Goal: Task Accomplishment & Management: Manage account settings

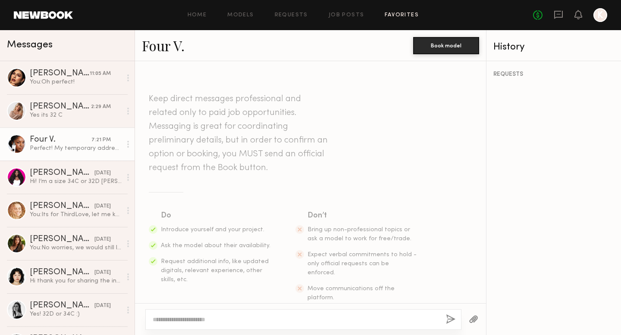
scroll to position [562, 0]
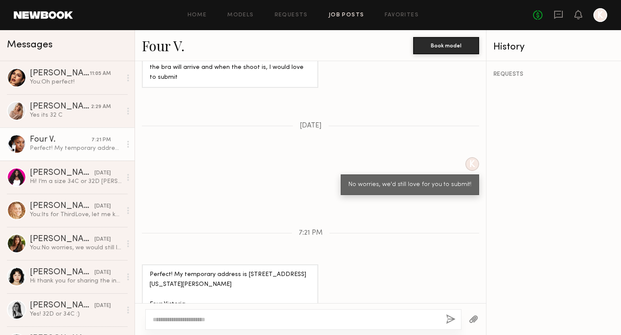
click at [358, 13] on link "Job Posts" at bounding box center [347, 16] width 36 height 6
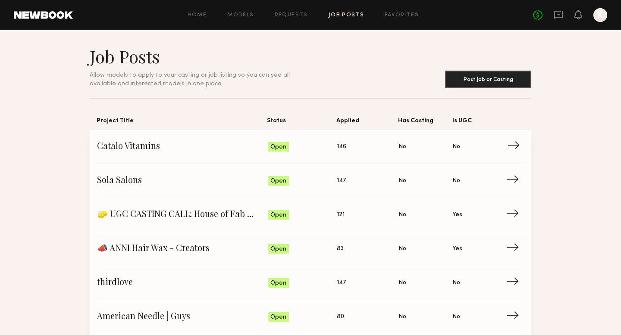
click at [350, 150] on span "Applied: 146" at bounding box center [368, 147] width 62 height 13
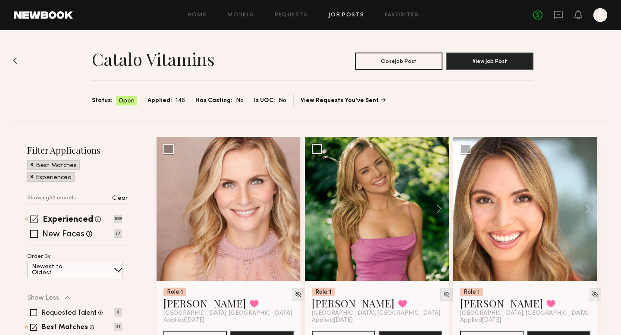
click at [34, 218] on span at bounding box center [34, 219] width 8 height 8
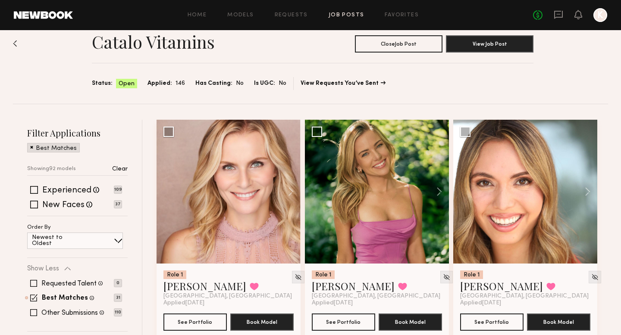
scroll to position [32, 0]
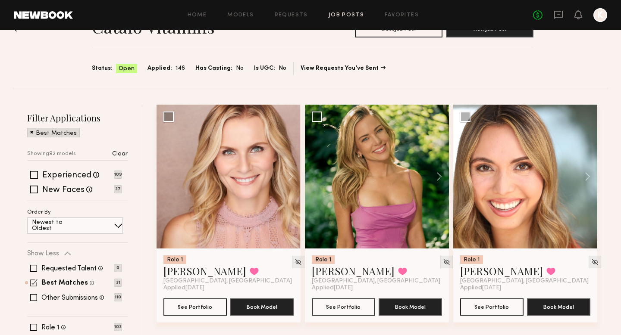
click at [29, 282] on div "Best Matches Models shown below match all requirements specified in your job po…" at bounding box center [74, 283] width 95 height 7
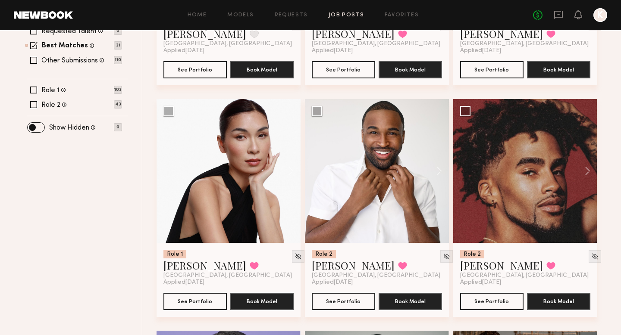
scroll to position [273, 0]
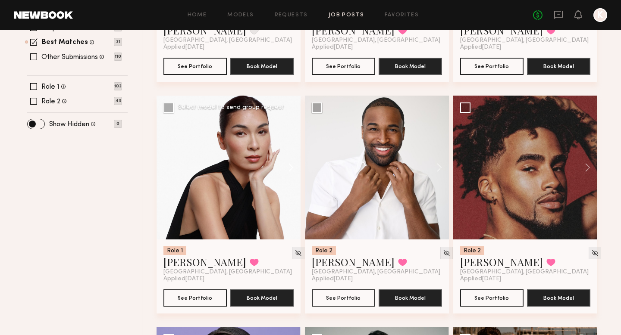
click at [288, 167] on button at bounding box center [287, 168] width 28 height 144
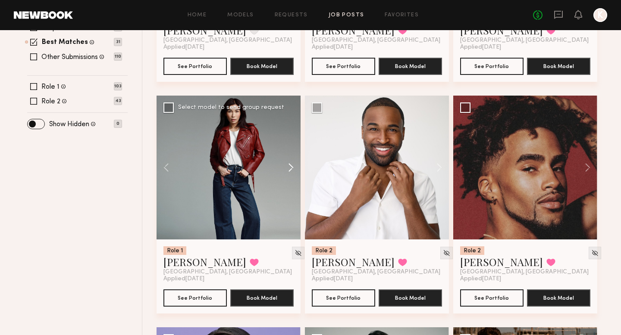
click at [288, 167] on button at bounding box center [287, 168] width 28 height 144
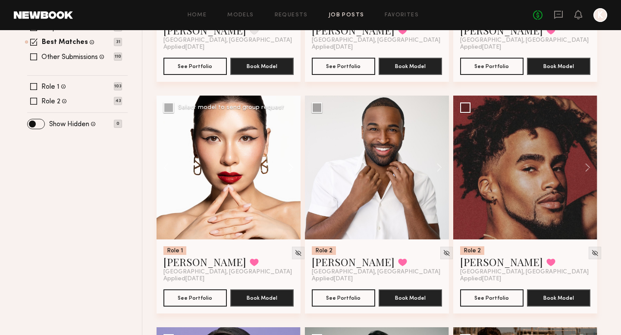
click at [288, 167] on button at bounding box center [287, 168] width 28 height 144
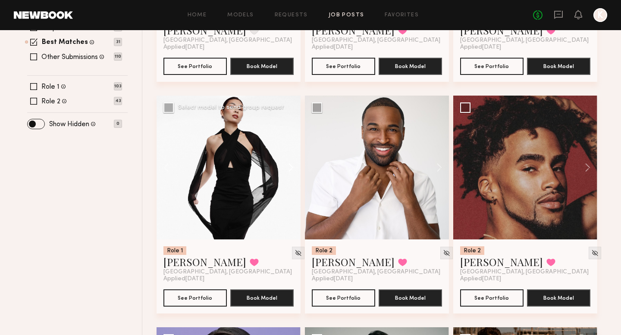
click at [288, 167] on button at bounding box center [287, 168] width 28 height 144
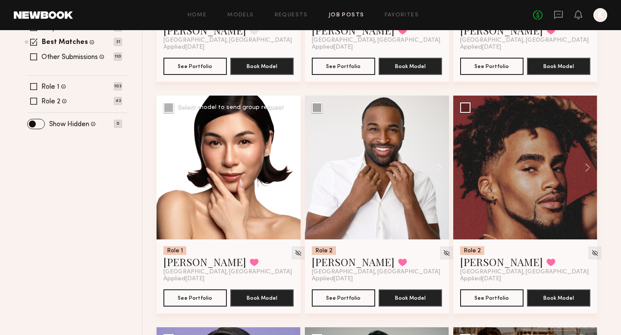
click at [288, 167] on button at bounding box center [287, 168] width 28 height 144
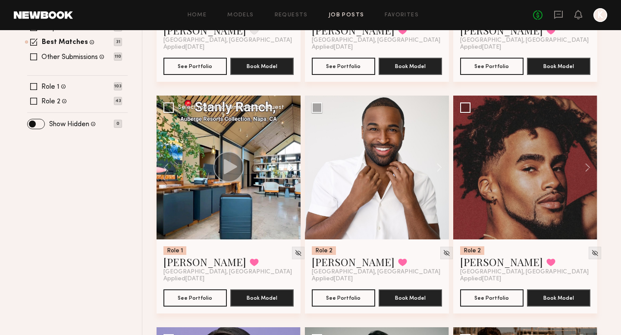
click at [289, 166] on button at bounding box center [287, 168] width 28 height 144
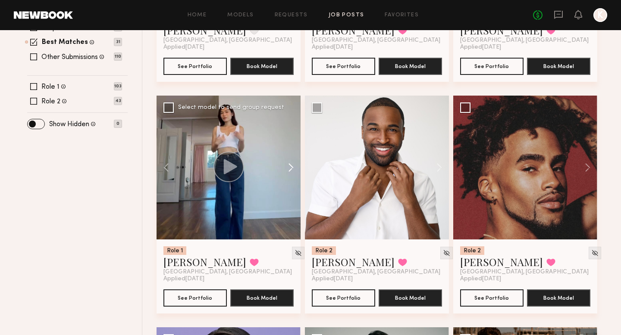
click at [289, 166] on button at bounding box center [287, 168] width 28 height 144
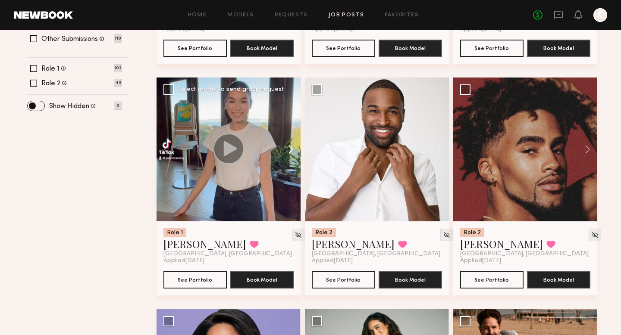
scroll to position [295, 0]
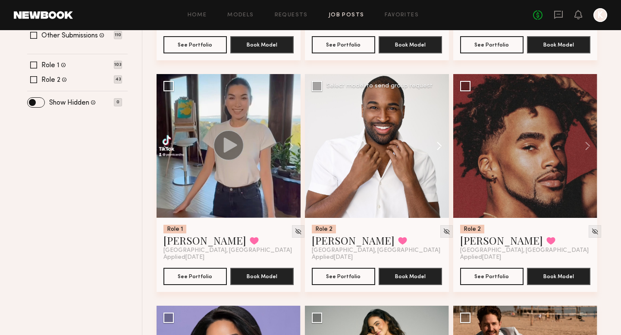
click at [440, 144] on button at bounding box center [435, 146] width 28 height 144
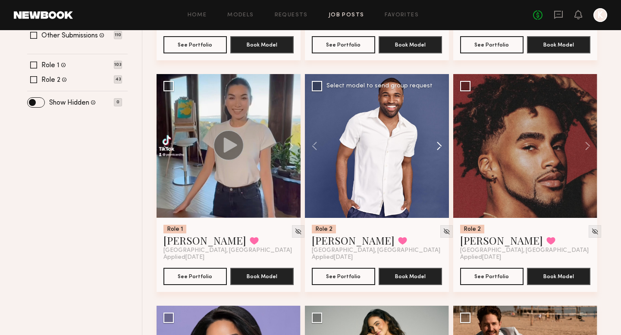
click at [440, 144] on button at bounding box center [435, 146] width 28 height 144
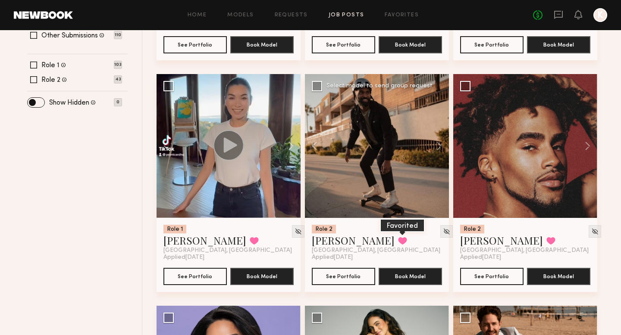
click at [398, 238] on button at bounding box center [402, 241] width 9 height 8
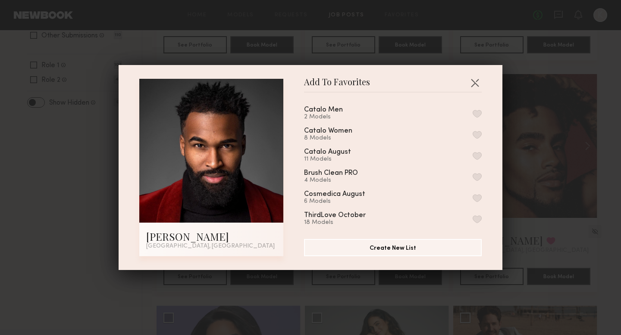
click at [478, 113] on button "button" at bounding box center [477, 114] width 9 height 8
click at [476, 85] on button "button" at bounding box center [475, 83] width 14 height 14
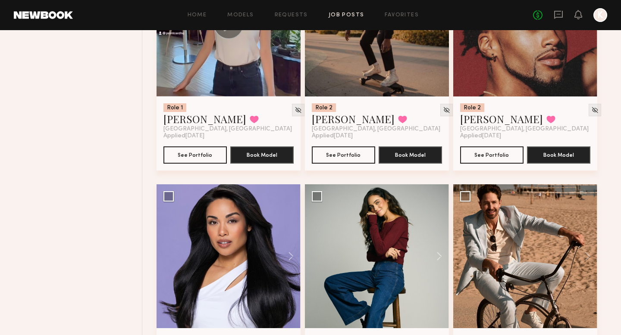
scroll to position [496, 0]
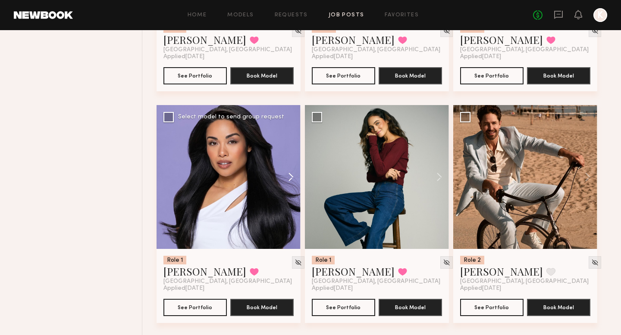
click at [288, 182] on button at bounding box center [287, 177] width 28 height 144
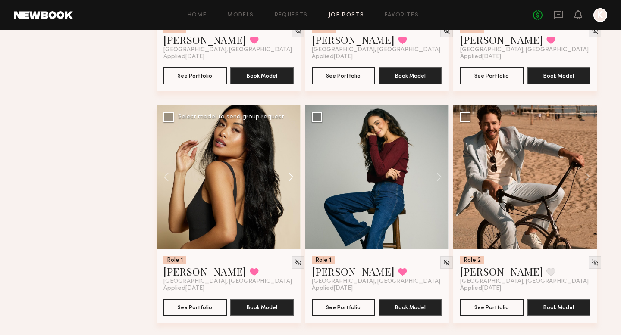
click at [288, 182] on button at bounding box center [287, 177] width 28 height 144
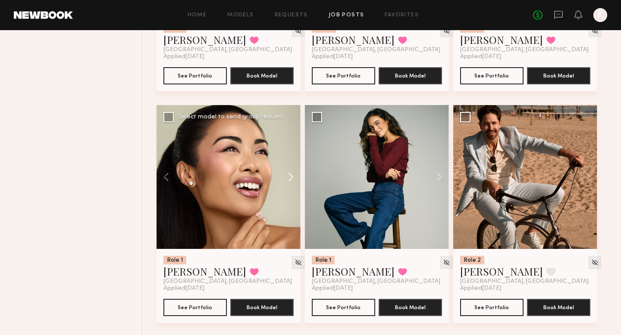
click at [288, 182] on button at bounding box center [287, 177] width 28 height 144
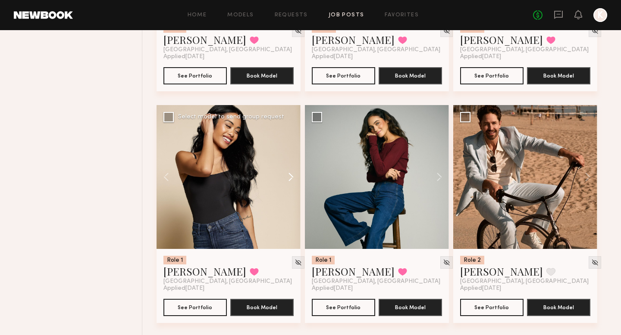
click at [288, 182] on button at bounding box center [287, 177] width 28 height 144
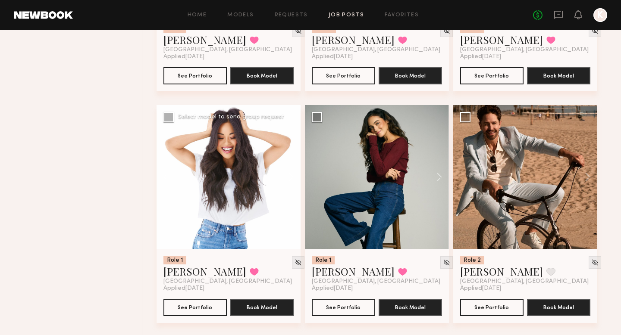
click at [288, 182] on button at bounding box center [287, 177] width 28 height 144
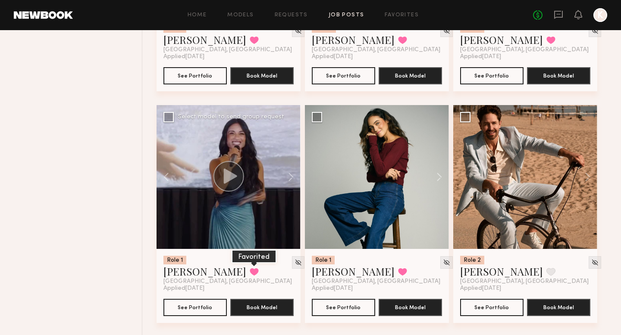
click at [250, 273] on button at bounding box center [254, 272] width 9 height 8
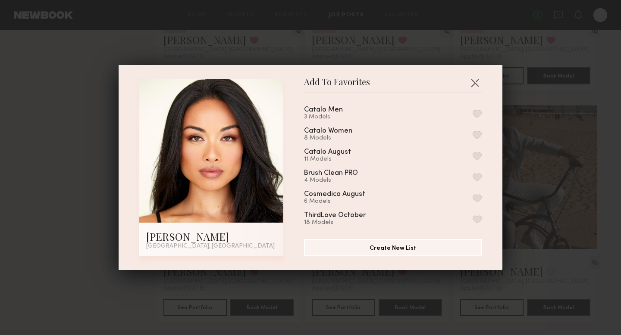
click at [476, 133] on button "button" at bounding box center [477, 135] width 9 height 8
click at [476, 83] on button "button" at bounding box center [475, 83] width 14 height 14
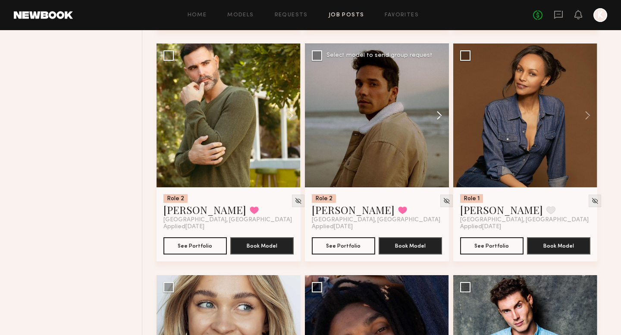
scroll to position [786, 0]
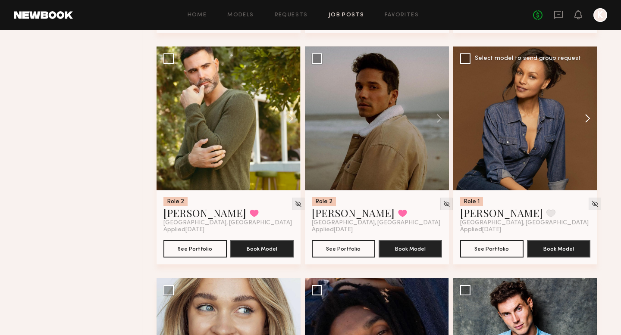
click at [584, 107] on button at bounding box center [584, 119] width 28 height 144
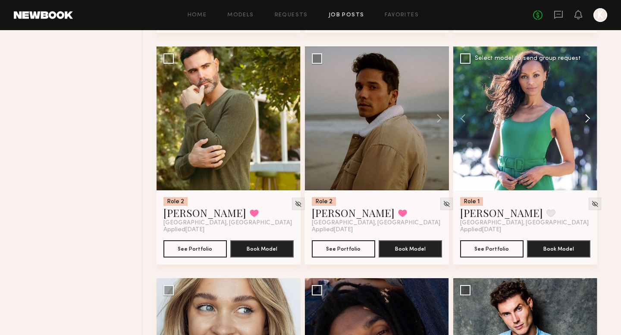
click at [584, 107] on button at bounding box center [584, 119] width 28 height 144
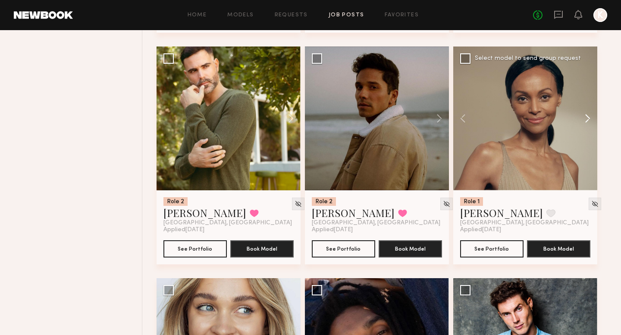
click at [584, 107] on button at bounding box center [584, 119] width 28 height 144
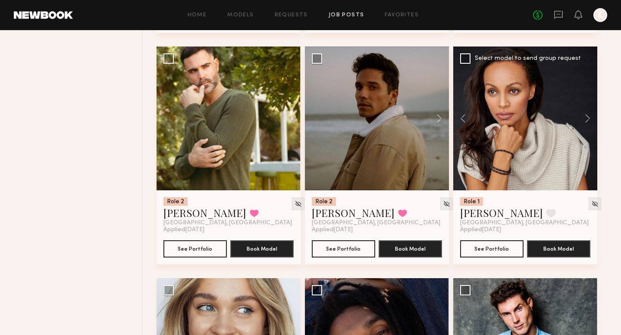
click at [522, 213] on div "Alessandra S. Favorite" at bounding box center [507, 213] width 95 height 14
click at [546, 215] on button at bounding box center [550, 214] width 9 height 8
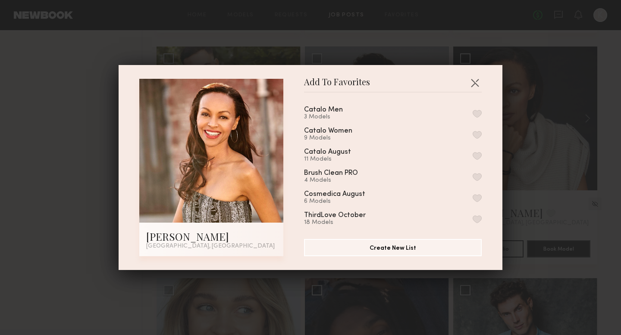
click at [481, 135] on button "button" at bounding box center [477, 135] width 9 height 8
click at [477, 80] on button "button" at bounding box center [475, 83] width 14 height 14
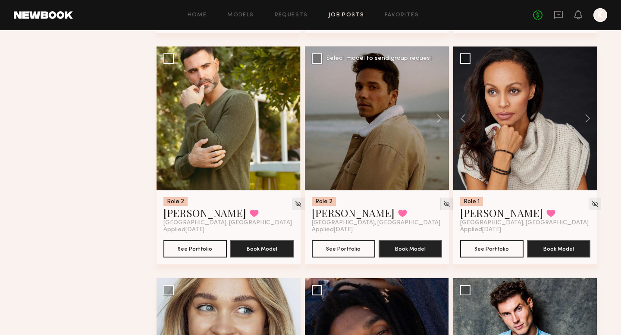
scroll to position [1022, 0]
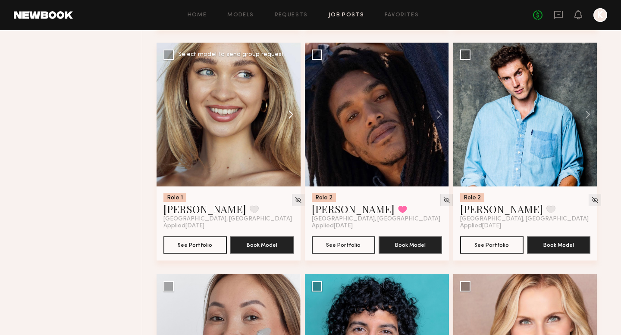
click at [286, 119] on button at bounding box center [287, 115] width 28 height 144
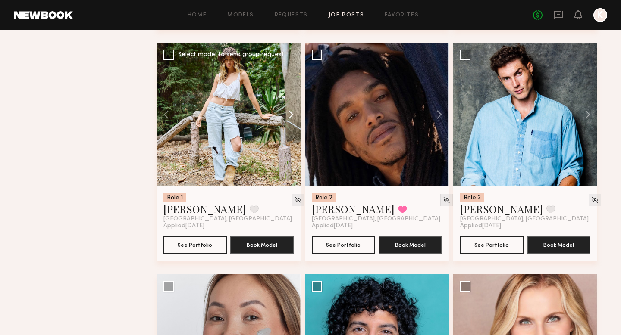
click at [286, 119] on button at bounding box center [287, 115] width 28 height 144
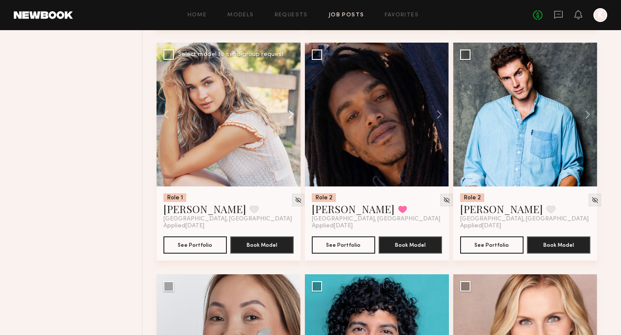
click at [286, 119] on button at bounding box center [287, 115] width 28 height 144
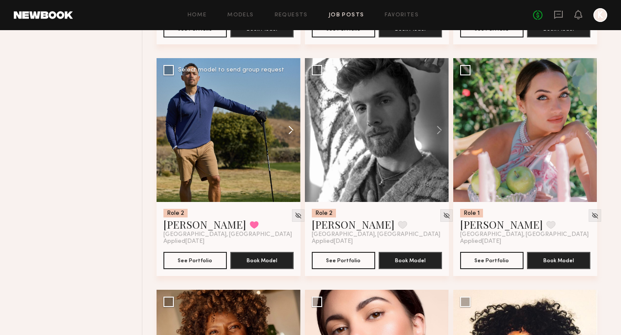
scroll to position [1704, 0]
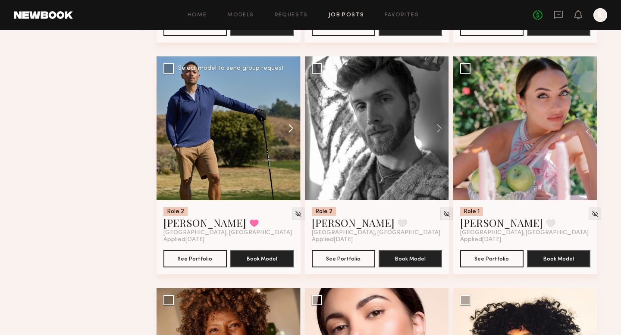
click at [286, 131] on button at bounding box center [287, 128] width 28 height 144
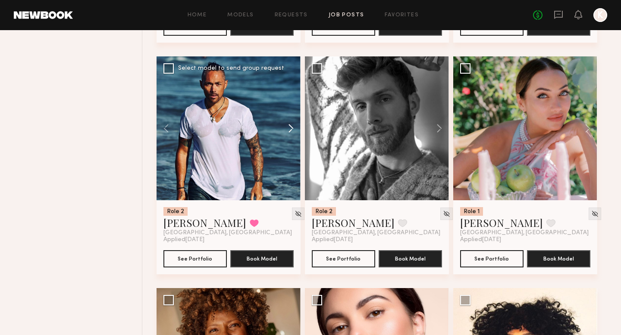
click at [286, 131] on button at bounding box center [287, 128] width 28 height 144
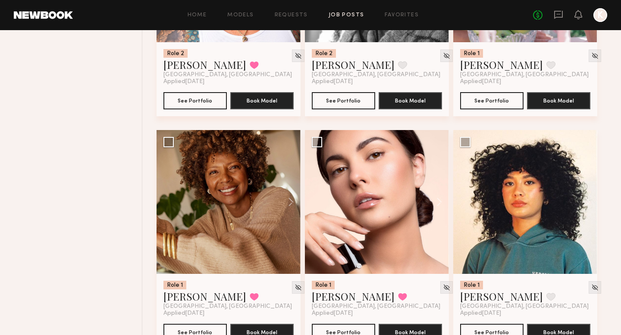
scroll to position [1972, 0]
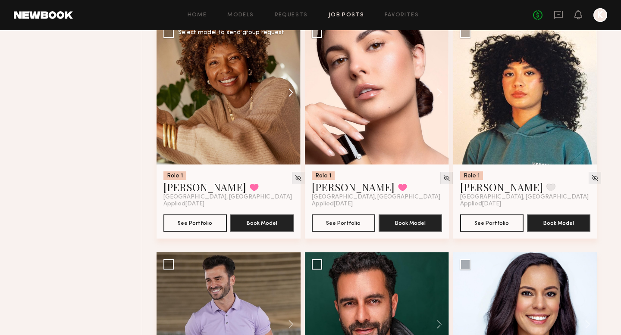
click at [290, 90] on button at bounding box center [287, 93] width 28 height 144
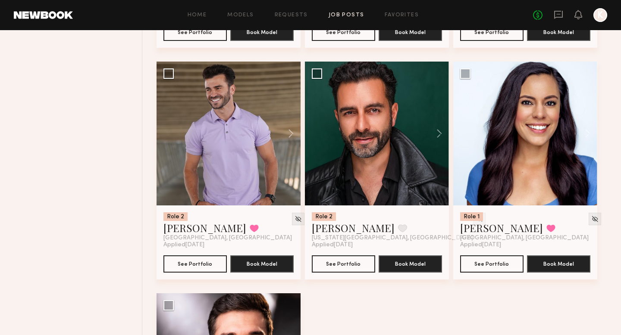
scroll to position [2355, 0]
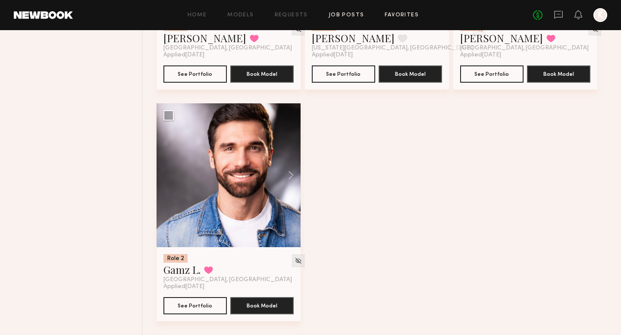
click at [411, 17] on link "Favorites" at bounding box center [402, 16] width 34 height 6
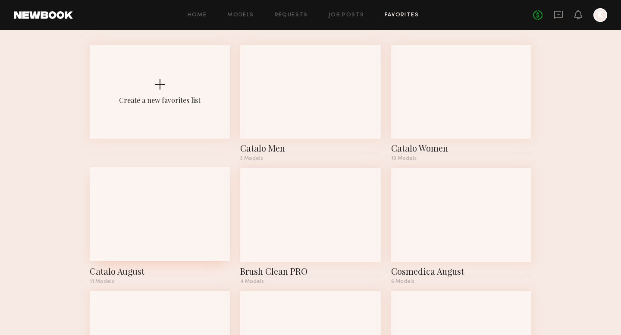
scroll to position [42, 0]
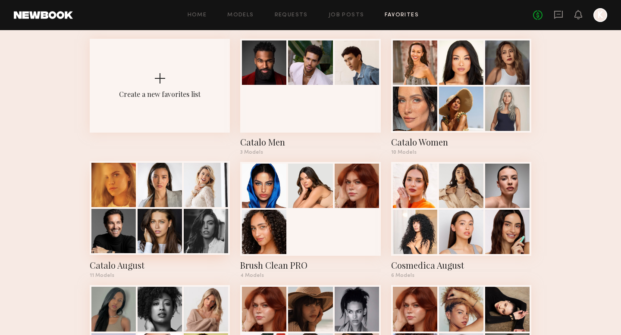
click at [192, 230] on div at bounding box center [206, 231] width 44 height 44
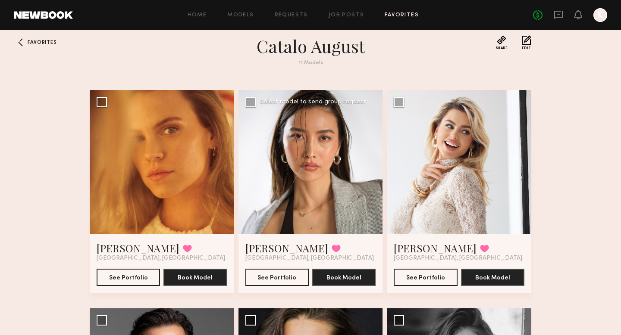
scroll to position [11, 0]
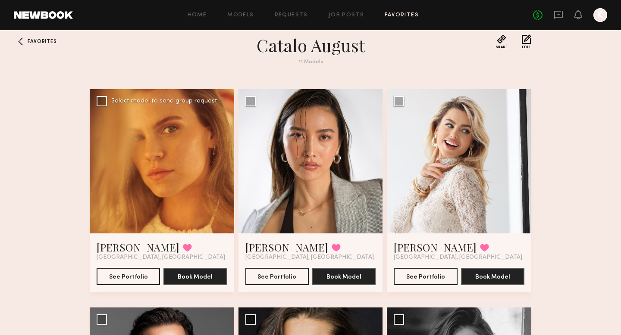
click at [166, 185] on div at bounding box center [162, 161] width 144 height 144
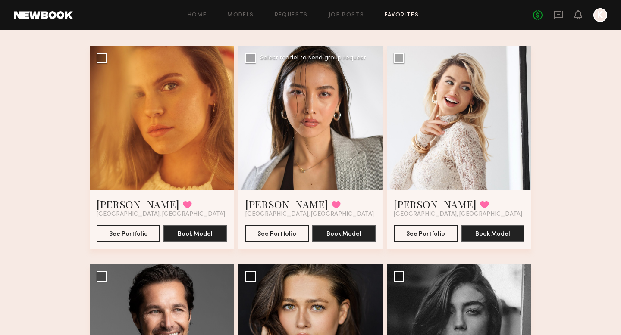
scroll to position [64, 0]
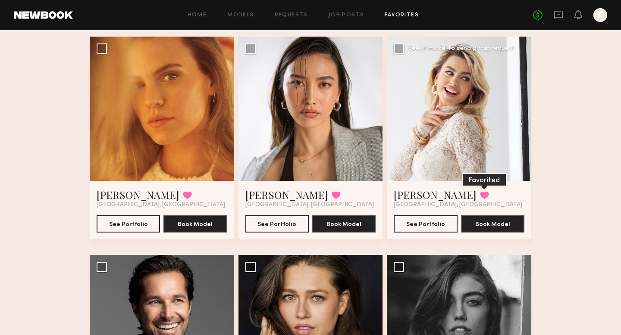
click at [480, 192] on button at bounding box center [484, 195] width 9 height 8
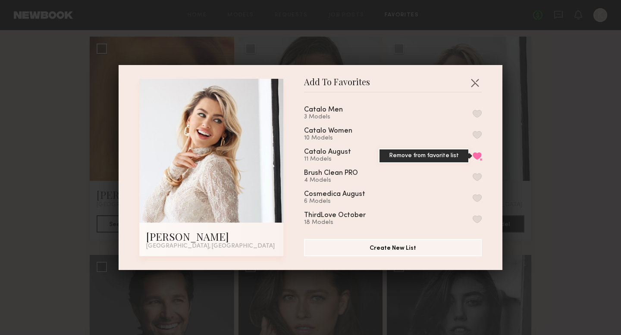
click at [476, 156] on button "Remove from favorite list" at bounding box center [477, 156] width 9 height 8
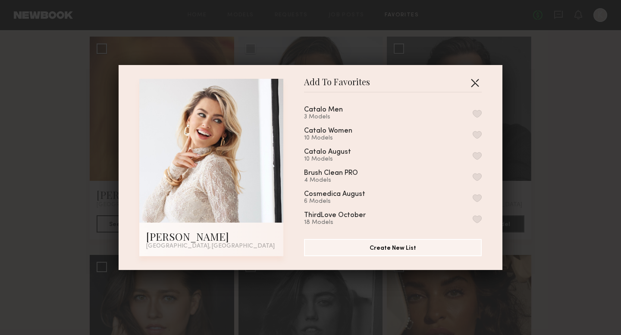
click at [475, 83] on button "button" at bounding box center [475, 83] width 14 height 14
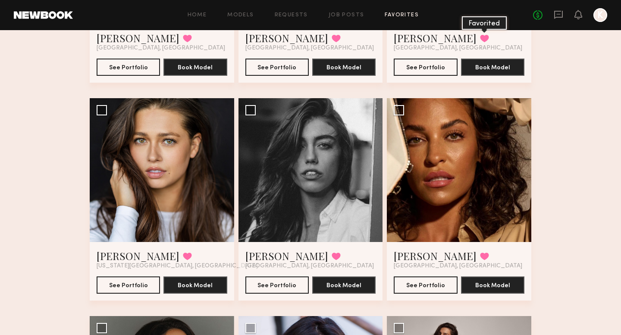
scroll to position [252, 0]
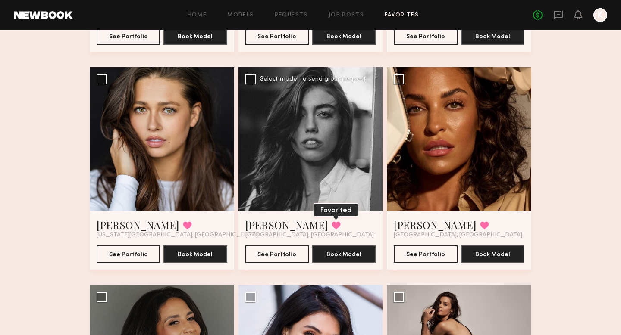
click at [332, 225] on button at bounding box center [336, 226] width 9 height 8
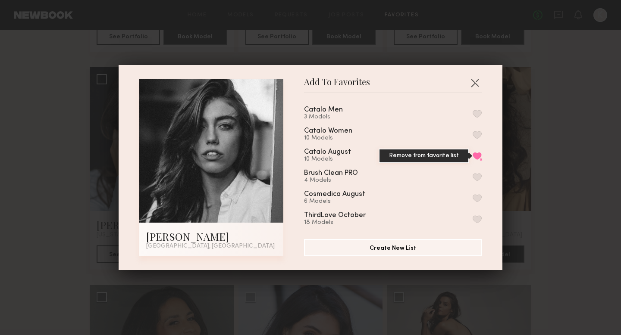
click at [477, 154] on button "Remove from favorite list" at bounding box center [477, 156] width 9 height 8
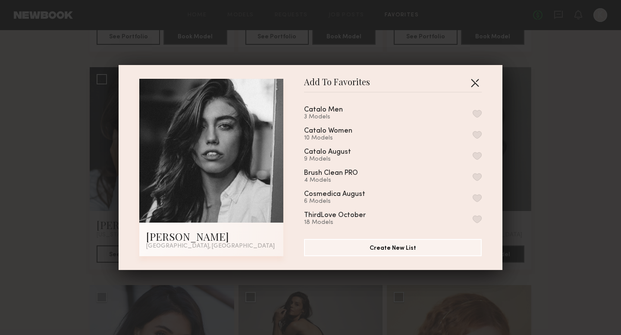
click at [471, 85] on button "button" at bounding box center [475, 83] width 14 height 14
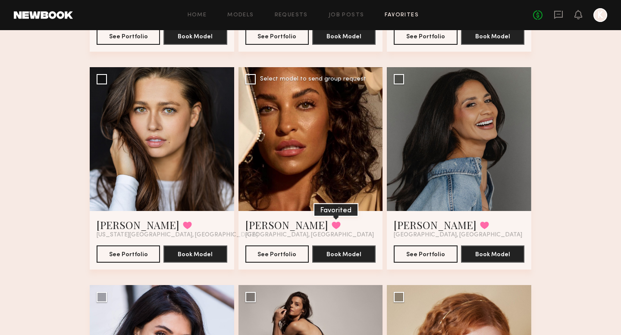
click at [332, 227] on button at bounding box center [336, 226] width 9 height 8
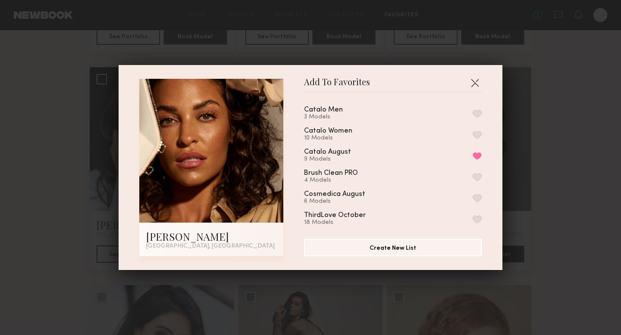
click at [476, 136] on button "button" at bounding box center [477, 135] width 9 height 8
click at [473, 84] on button "button" at bounding box center [475, 83] width 14 height 14
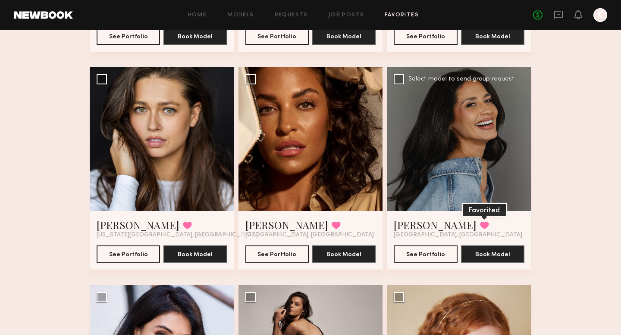
click at [480, 226] on button at bounding box center [484, 226] width 9 height 8
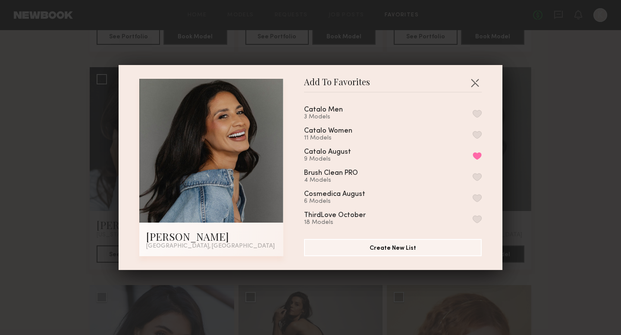
click at [475, 131] on button "button" at bounding box center [477, 135] width 9 height 8
click at [475, 83] on button "button" at bounding box center [475, 83] width 14 height 14
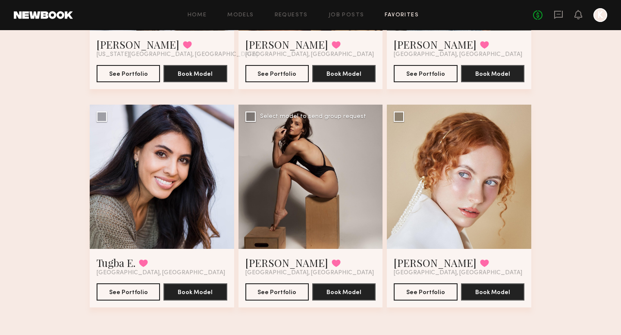
scroll to position [433, 0]
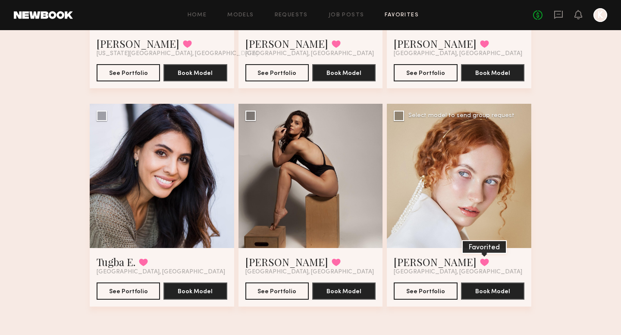
click at [480, 262] on button at bounding box center [484, 263] width 9 height 8
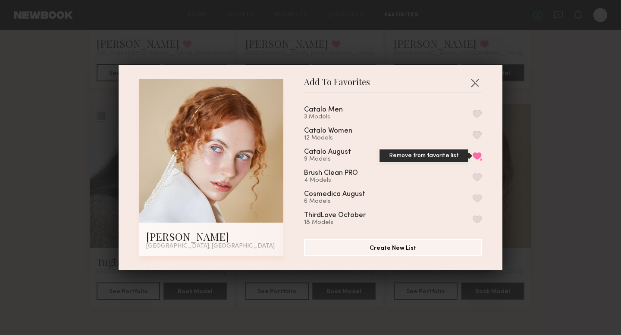
click at [476, 153] on button "Remove from favorite list" at bounding box center [477, 156] width 9 height 8
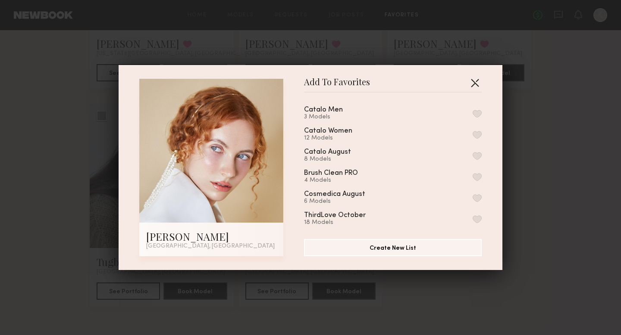
click at [473, 81] on button "button" at bounding box center [475, 83] width 14 height 14
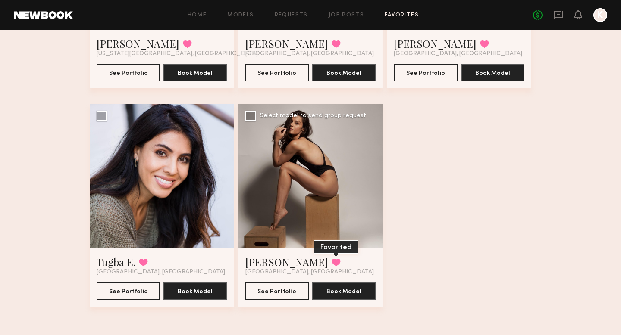
click at [332, 259] on button at bounding box center [336, 263] width 9 height 8
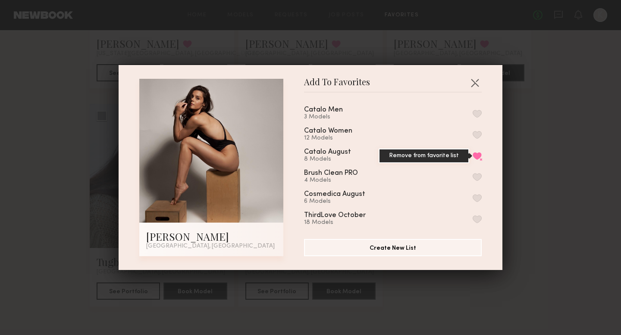
click at [475, 152] on button "Remove from favorite list" at bounding box center [477, 156] width 9 height 8
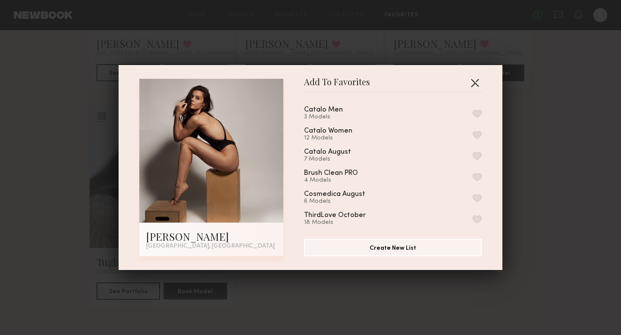
click at [475, 80] on button "button" at bounding box center [475, 83] width 14 height 14
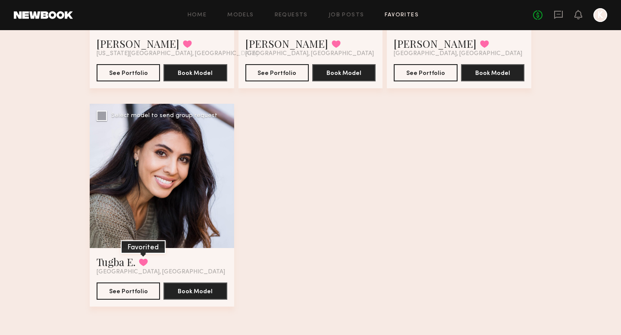
click at [143, 262] on button at bounding box center [143, 263] width 9 height 8
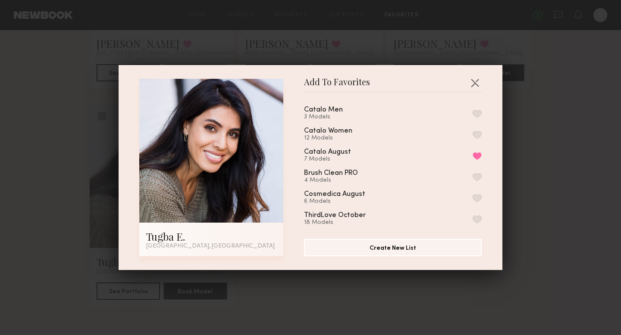
click at [474, 132] on button "button" at bounding box center [477, 135] width 9 height 8
click at [479, 152] on button "Remove from favorite list" at bounding box center [477, 156] width 9 height 8
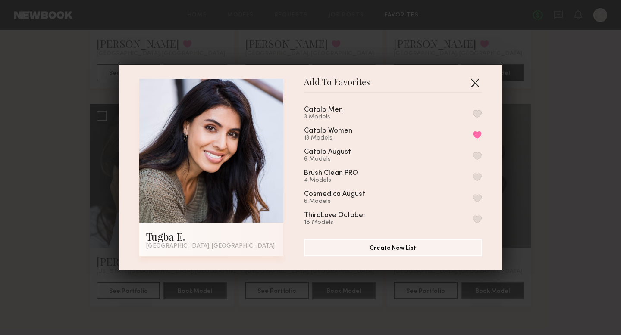
click at [474, 85] on button "button" at bounding box center [475, 83] width 14 height 14
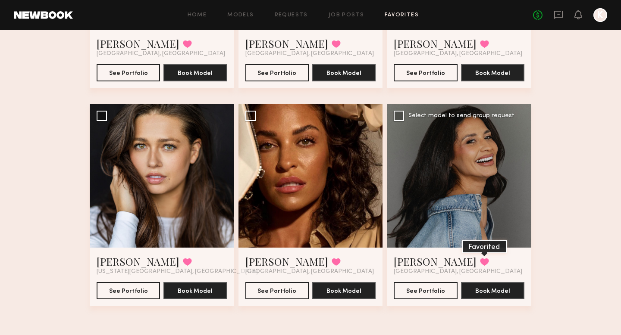
click at [480, 262] on button at bounding box center [484, 262] width 9 height 8
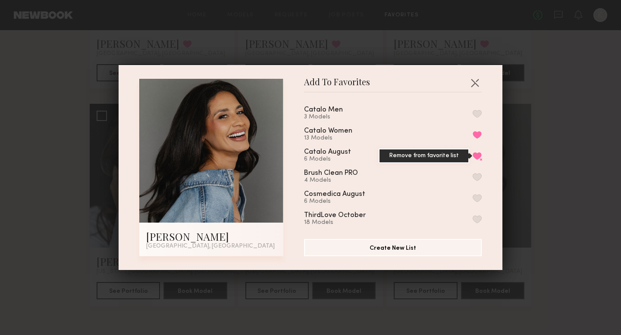
click at [479, 152] on button "Remove from favorite list" at bounding box center [477, 156] width 9 height 8
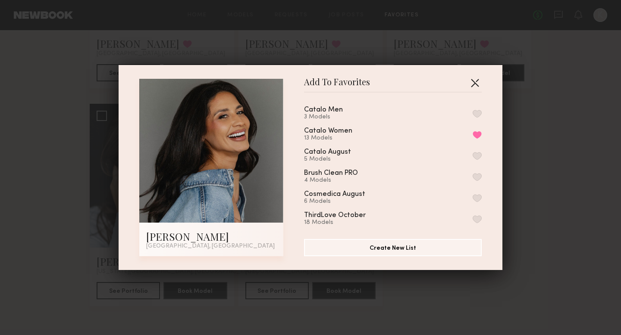
click at [475, 82] on button "button" at bounding box center [475, 83] width 14 height 14
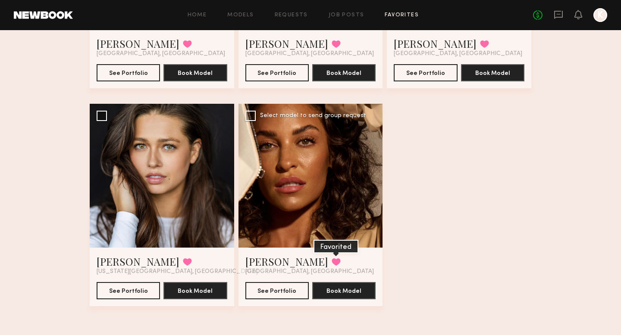
click at [332, 259] on button at bounding box center [336, 262] width 9 height 8
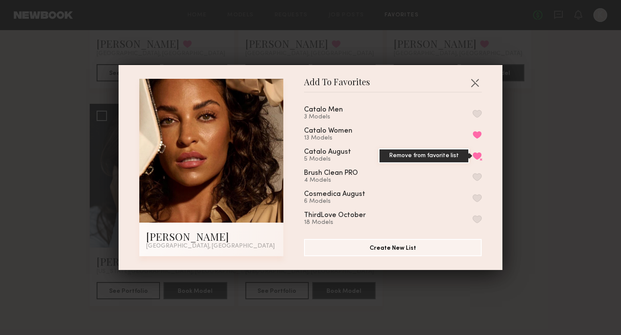
click at [476, 153] on button "Remove from favorite list" at bounding box center [477, 156] width 9 height 8
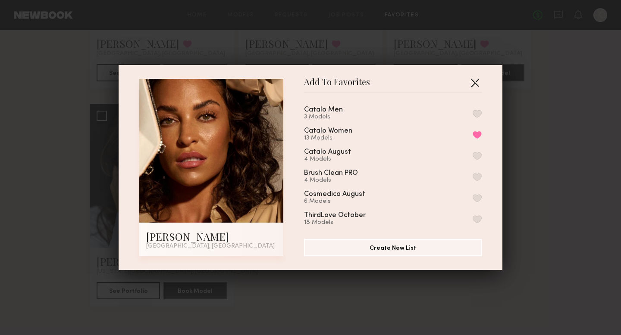
click at [475, 84] on button "button" at bounding box center [475, 83] width 14 height 14
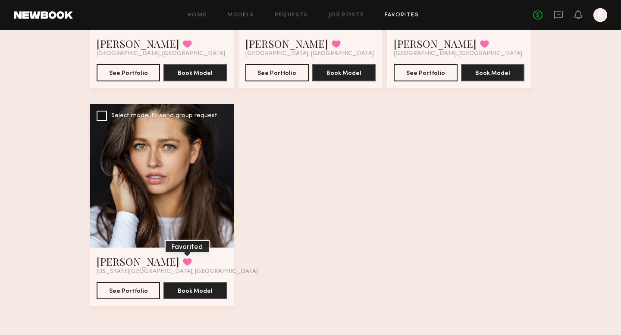
click at [183, 263] on button at bounding box center [187, 262] width 9 height 8
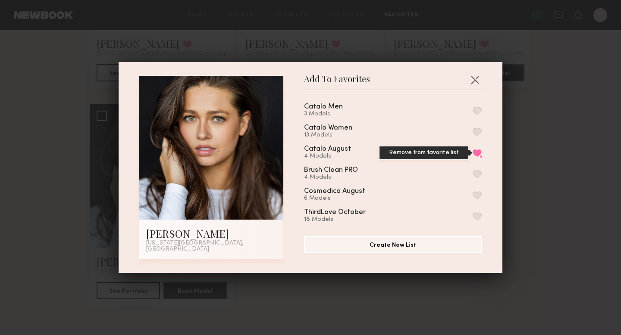
click at [475, 152] on button "Remove from favorite list" at bounding box center [477, 153] width 9 height 8
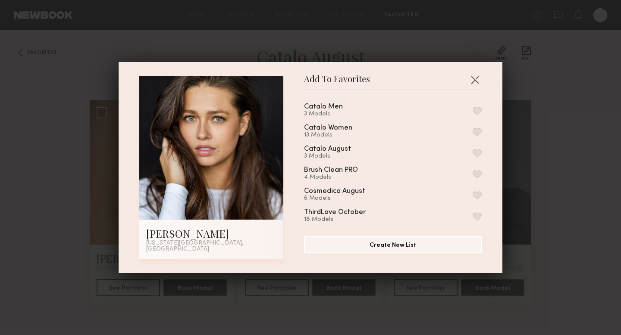
scroll to position [0, 0]
click at [472, 84] on button "button" at bounding box center [475, 80] width 14 height 14
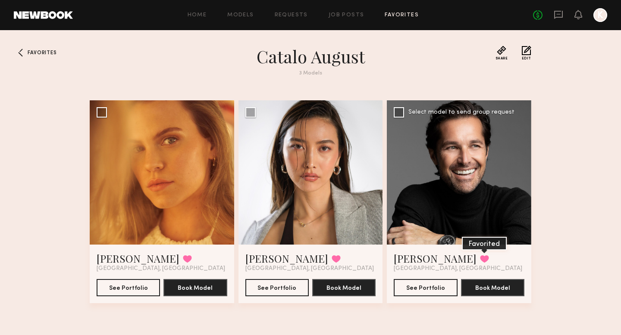
click at [480, 260] on button at bounding box center [484, 259] width 9 height 8
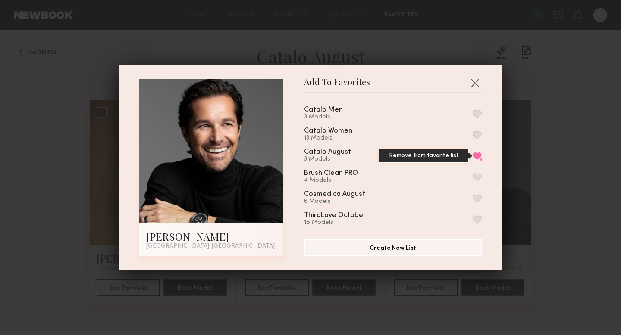
click at [473, 154] on button "Remove from favorite list" at bounding box center [477, 156] width 9 height 8
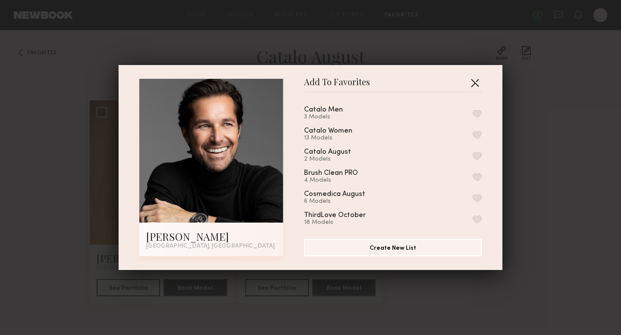
click at [478, 82] on button "button" at bounding box center [475, 83] width 14 height 14
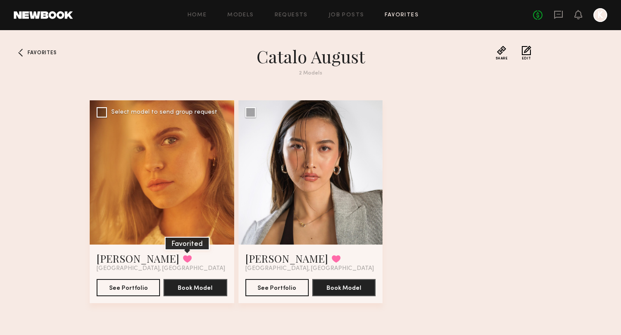
click at [183, 258] on button at bounding box center [187, 259] width 9 height 8
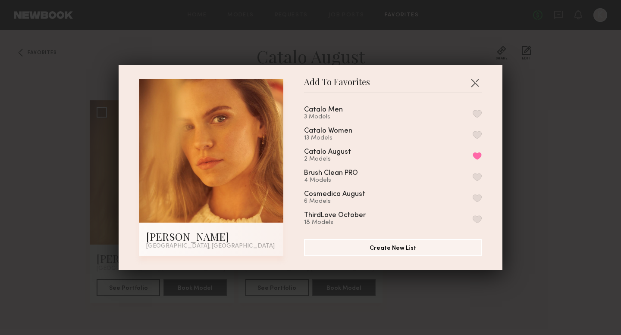
click at [476, 133] on button "button" at bounding box center [477, 135] width 9 height 8
click at [475, 153] on button "Remove from favorite list" at bounding box center [477, 156] width 9 height 8
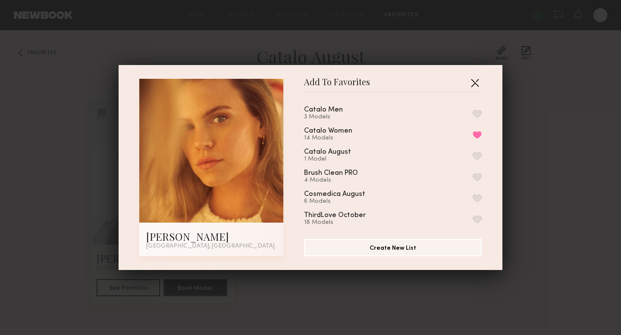
click at [474, 85] on button "button" at bounding box center [475, 83] width 14 height 14
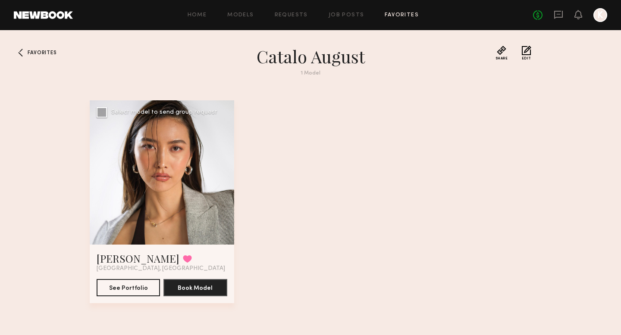
click at [152, 203] on div at bounding box center [162, 172] width 144 height 144
click at [143, 286] on button "See Portfolio" at bounding box center [128, 287] width 63 height 17
click at [183, 260] on button at bounding box center [187, 259] width 9 height 8
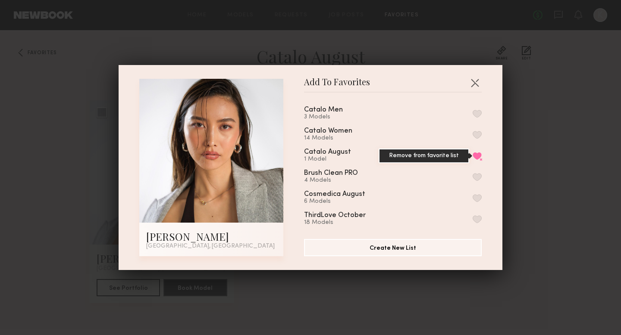
click at [479, 155] on button "Remove from favorite list" at bounding box center [477, 156] width 9 height 8
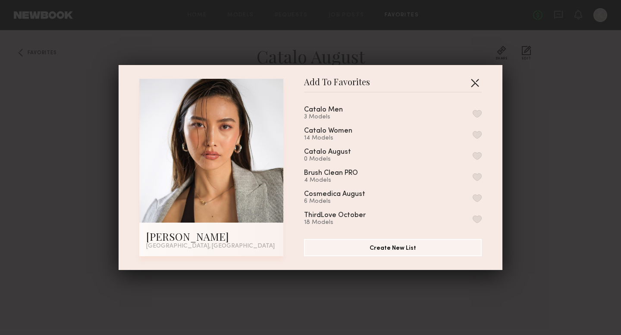
click at [478, 83] on button "button" at bounding box center [475, 83] width 14 height 14
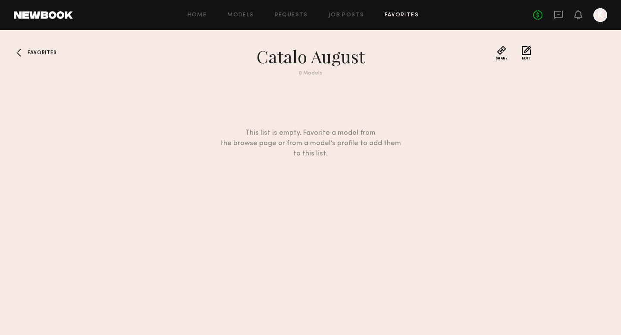
click at [38, 54] on span "Favorites" at bounding box center [42, 52] width 29 height 5
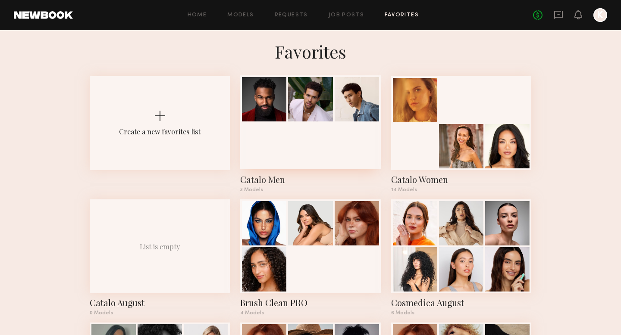
scroll to position [6, 0]
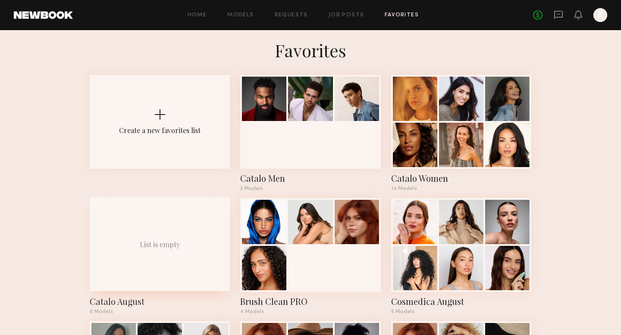
click at [211, 218] on div "List is empty" at bounding box center [160, 244] width 140 height 94
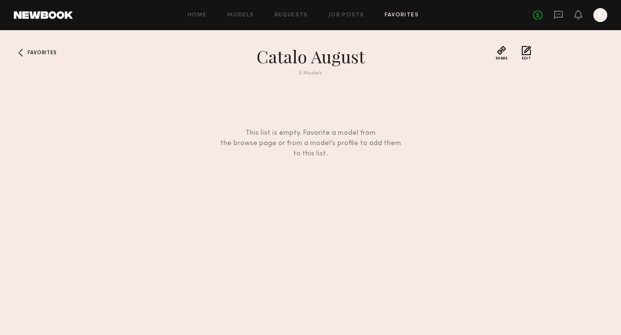
click at [526, 50] on button "Edit" at bounding box center [526, 53] width 9 height 15
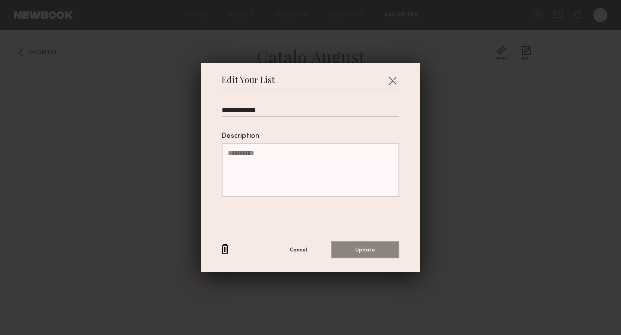
click at [225, 249] on button "button" at bounding box center [225, 249] width 7 height 11
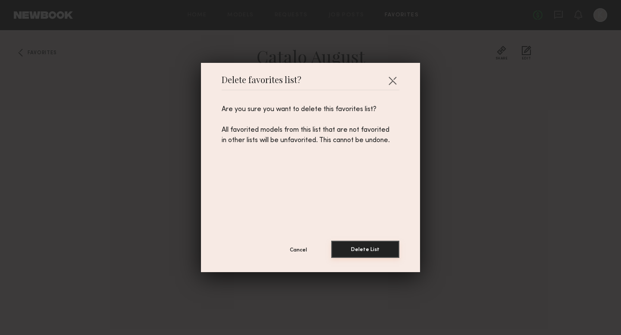
click at [379, 248] on button "Delete List" at bounding box center [365, 249] width 68 height 17
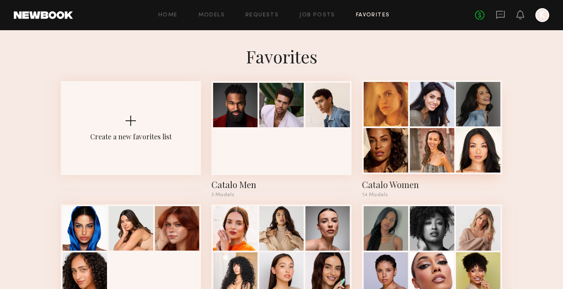
click at [401, 96] on div at bounding box center [385, 104] width 44 height 44
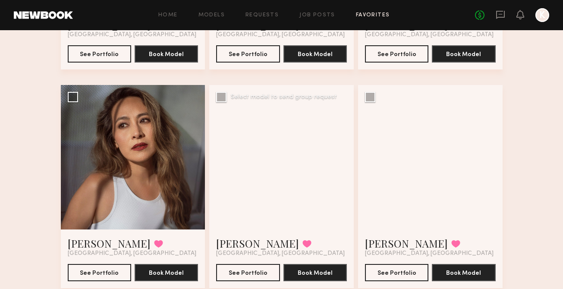
scroll to position [479, 0]
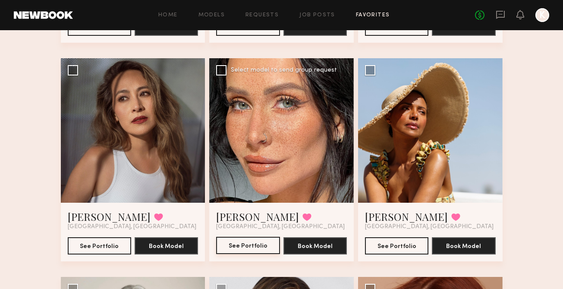
click at [263, 243] on button "See Portfolio" at bounding box center [247, 245] width 63 height 17
click at [302, 216] on button at bounding box center [306, 217] width 9 height 8
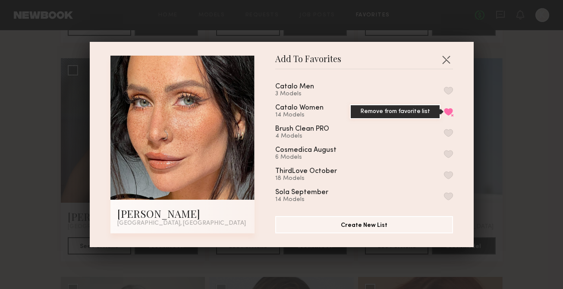
click at [448, 110] on button "Remove from favorite list" at bounding box center [448, 112] width 9 height 8
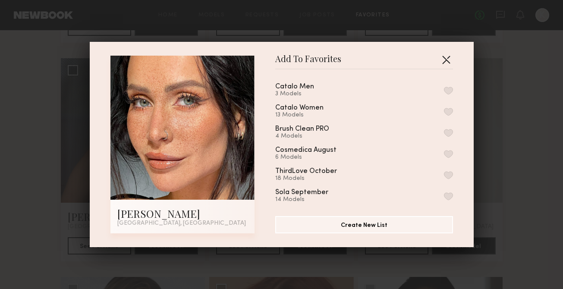
click at [443, 60] on button "button" at bounding box center [446, 60] width 14 height 14
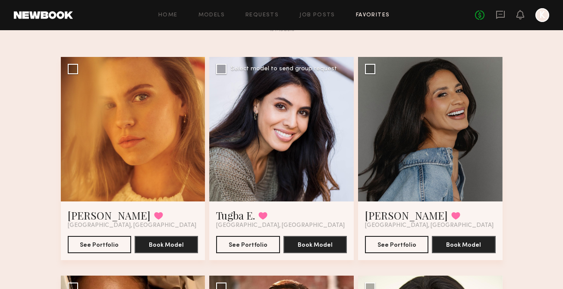
scroll to position [0, 0]
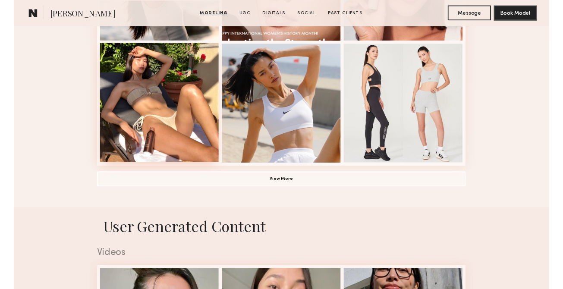
scroll to position [629, 0]
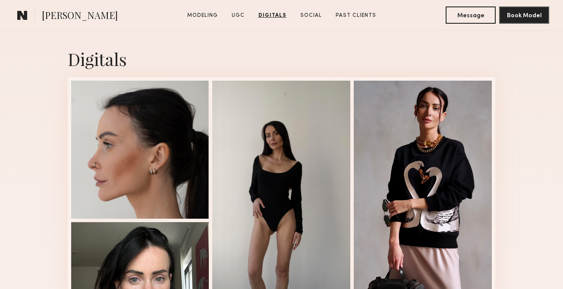
scroll to position [1229, 0]
